Goal: Find specific page/section: Find specific page/section

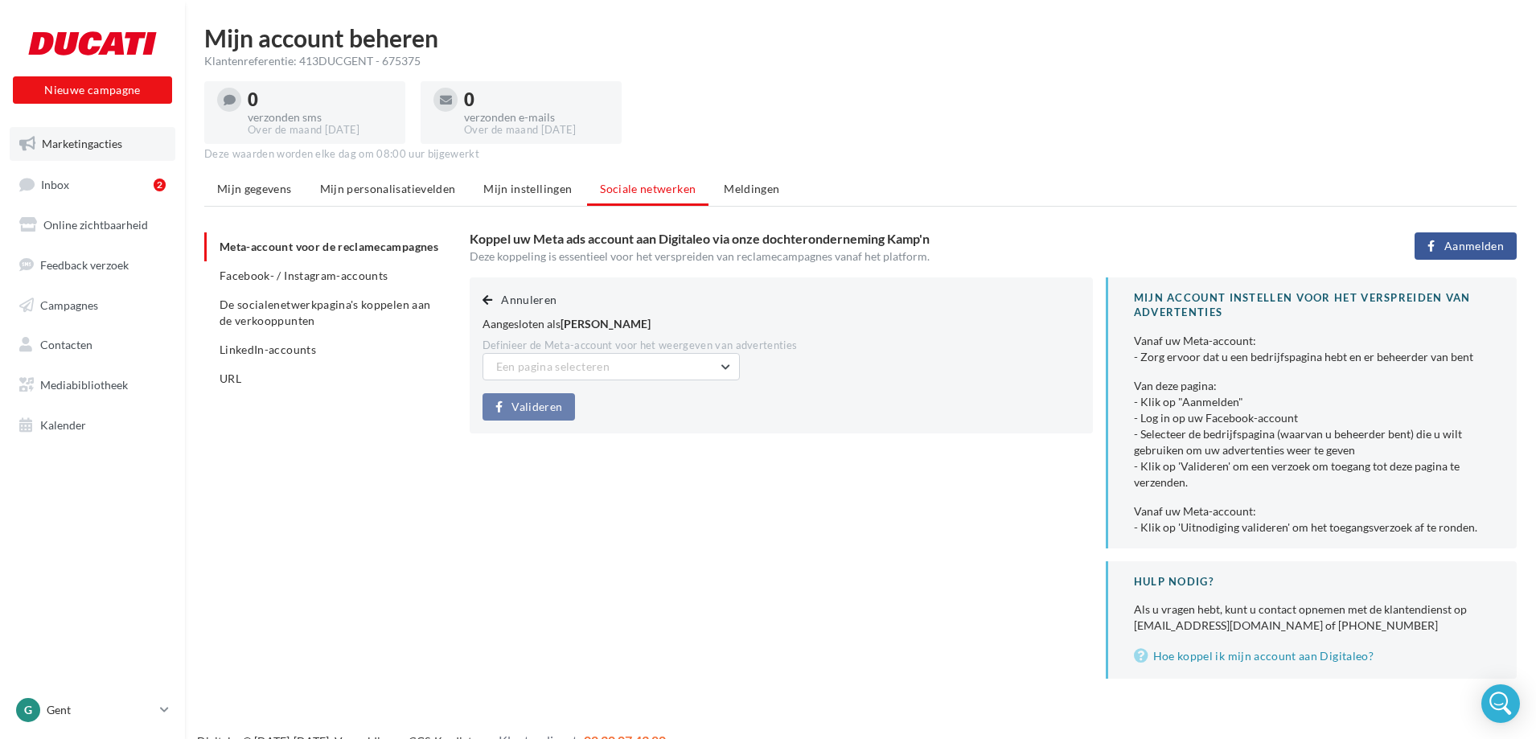
click at [70, 142] on span "Marketingacties" at bounding box center [82, 144] width 80 height 14
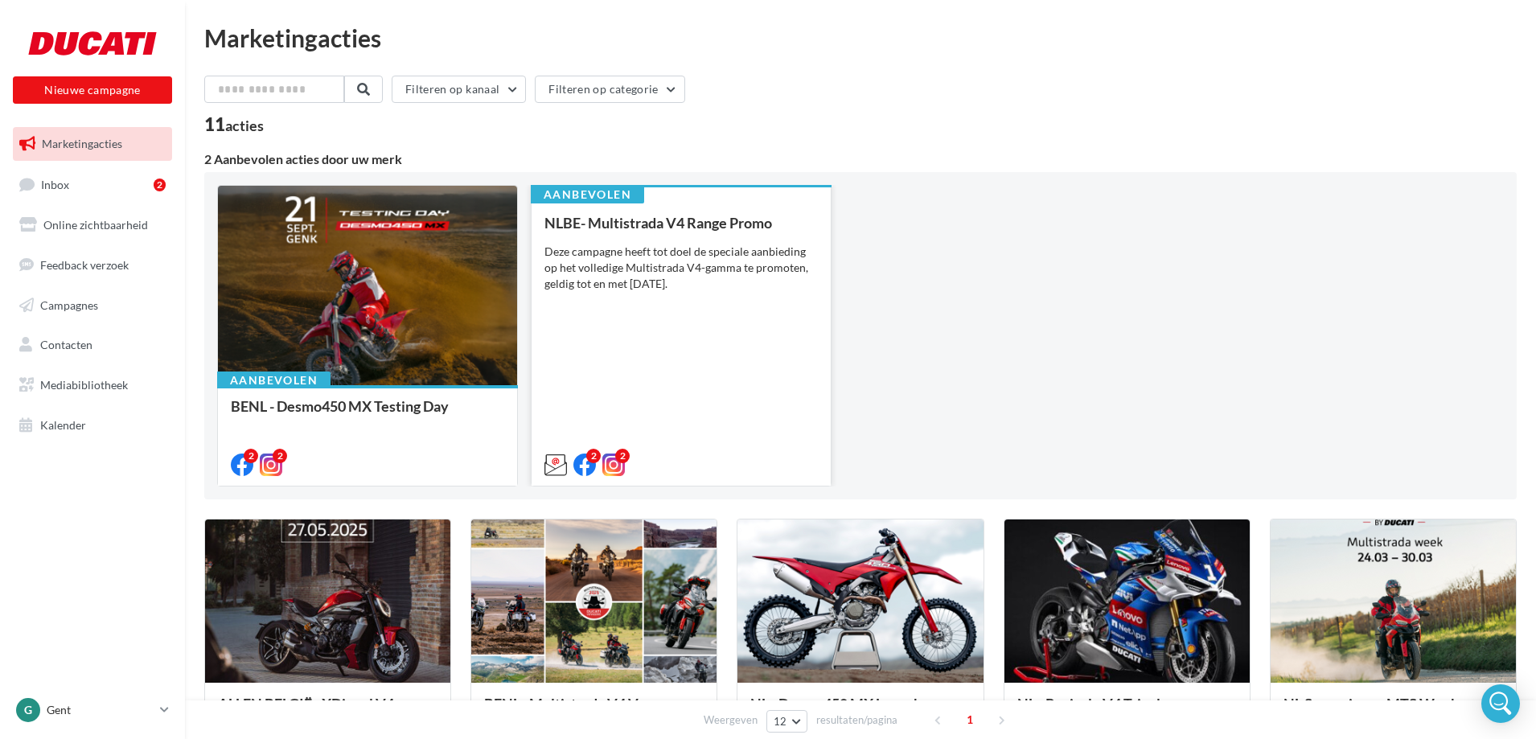
click at [636, 309] on div "NLBE- Multistrada V4 Range Promo Deze campagne heeft tot doel de speciale aanbi…" at bounding box center [681, 343] width 273 height 257
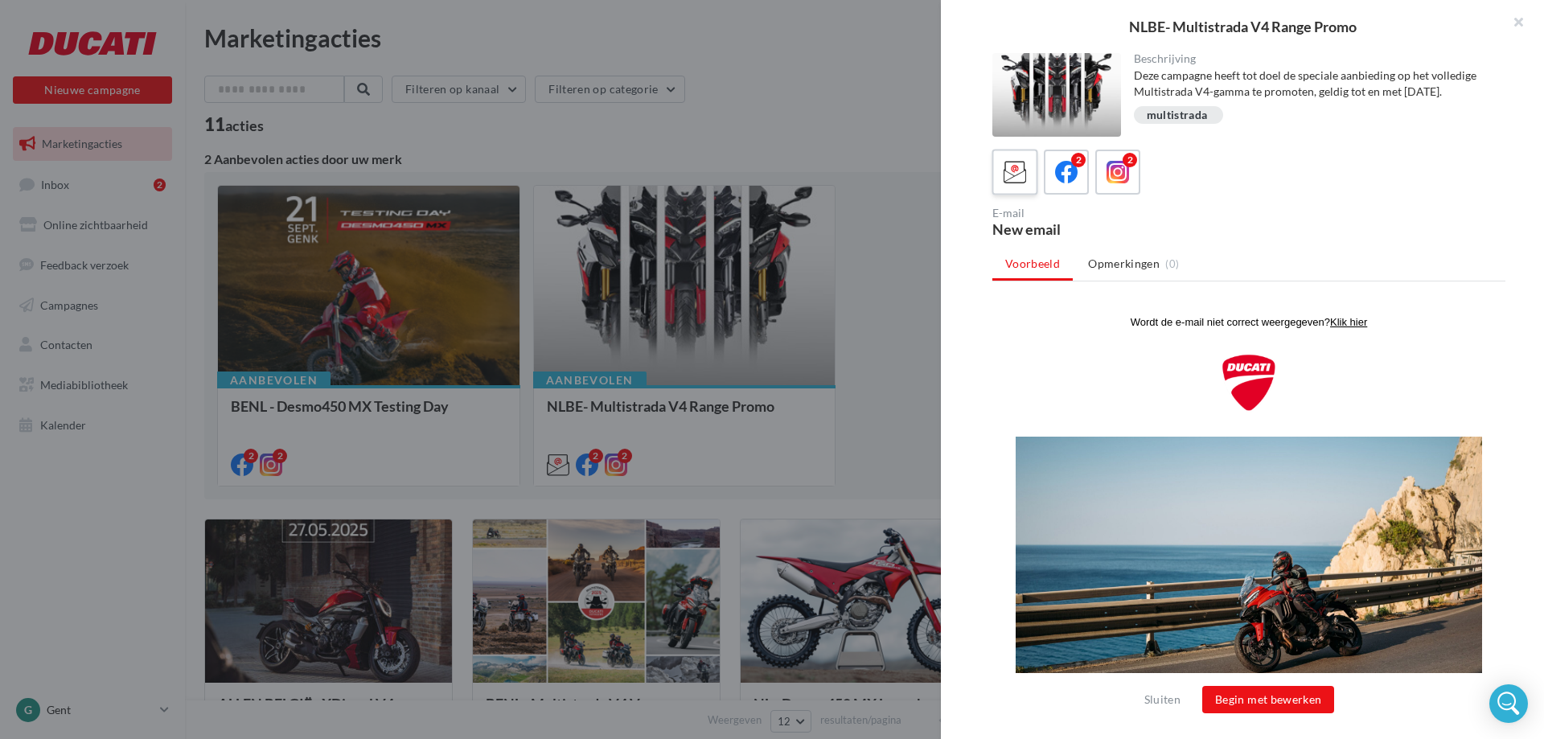
click at [1001, 183] on div at bounding box center [1016, 173] width 30 height 30
click at [1519, 22] on button "button" at bounding box center [1512, 24] width 64 height 48
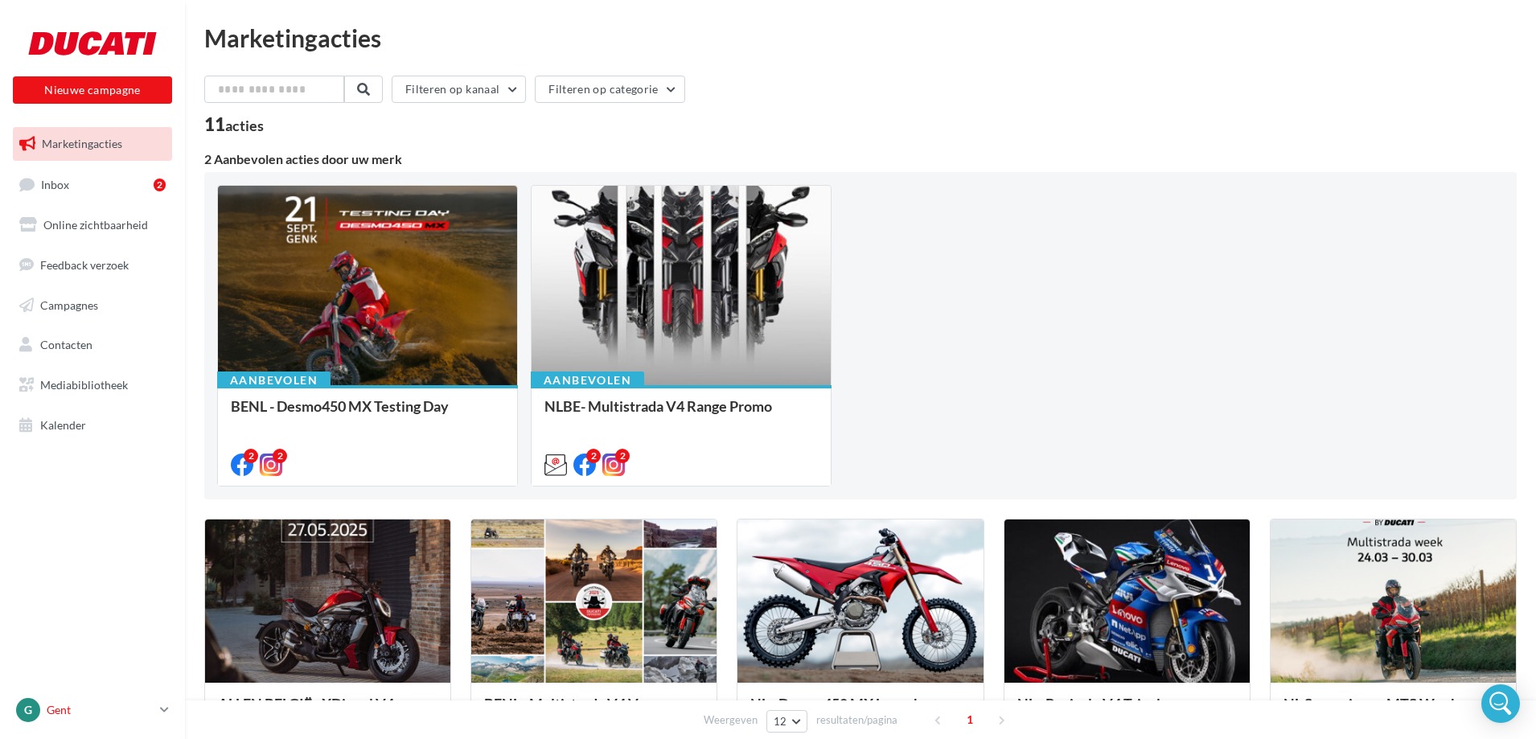
click at [159, 704] on link "G Gent duc-eke-mdec" at bounding box center [92, 710] width 159 height 31
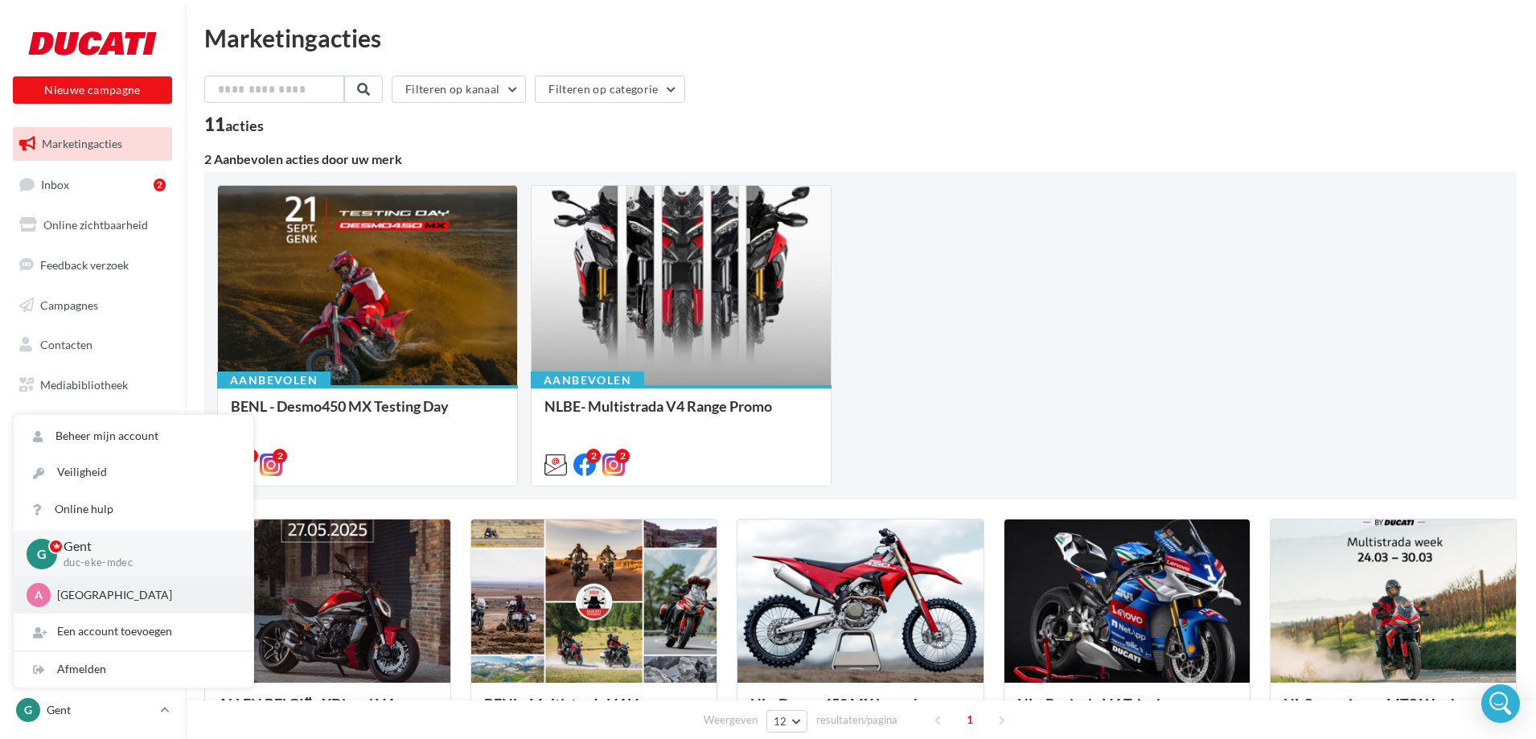
click at [87, 596] on p "Antwerpen" at bounding box center [145, 595] width 177 height 16
